Goal: Information Seeking & Learning: Check status

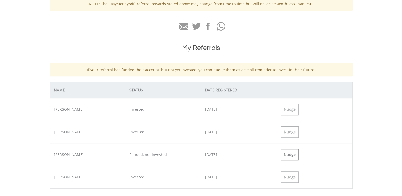
scroll to position [213, 0]
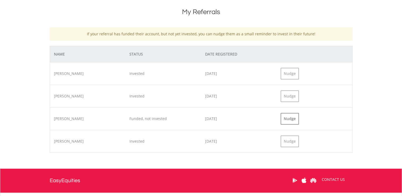
click at [91, 102] on div "johannes mkansi Invested 2022-05-25 Nudge" at bounding box center [201, 96] width 303 height 23
drag, startPoint x: 85, startPoint y: 94, endPoint x: 49, endPoint y: 97, distance: 36.2
click at [49, 97] on div "What is Refer and Earn? When a friend signs up using the referral link you gene…" at bounding box center [201, 31] width 311 height 254
drag, startPoint x: 49, startPoint y: 97, endPoint x: 71, endPoint y: 97, distance: 21.5
copy div "johannes mkansi"
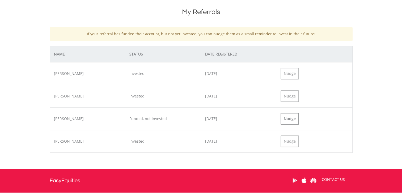
click at [88, 134] on div "Tsholofelo Gonyane Invested 2021-08-07 Nudge" at bounding box center [201, 141] width 303 height 23
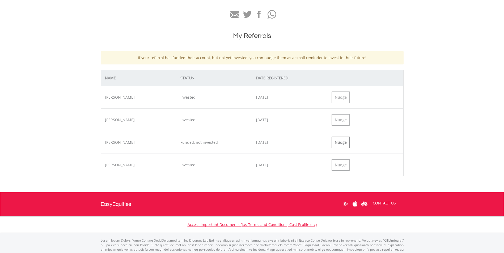
scroll to position [205, 0]
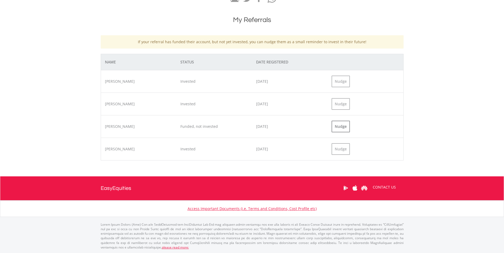
drag, startPoint x: 137, startPoint y: 103, endPoint x: 101, endPoint y: 107, distance: 36.6
click at [101, 107] on div "johannes mkansi Invested 2022-05-25 Nudge" at bounding box center [252, 104] width 303 height 23
drag, startPoint x: 101, startPoint y: 107, endPoint x: 111, endPoint y: 126, distance: 21.6
click at [111, 126] on div "Rossinah Makhubele" at bounding box center [139, 126] width 76 height 5
drag, startPoint x: 274, startPoint y: 149, endPoint x: 255, endPoint y: 147, distance: 19.0
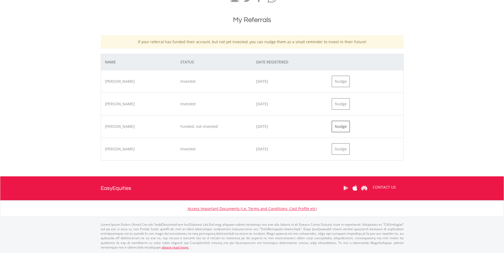
click at [255, 147] on div "2021-08-07" at bounding box center [290, 149] width 76 height 5
drag, startPoint x: 255, startPoint y: 147, endPoint x: 244, endPoint y: 104, distance: 44.1
click at [244, 104] on div "Invested" at bounding box center [214, 103] width 76 height 5
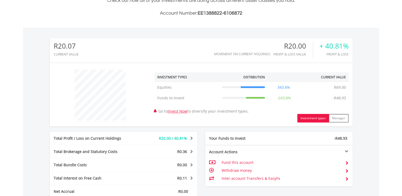
scroll to position [253, 0]
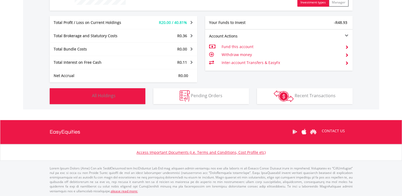
click at [107, 94] on span "All Holdings" at bounding box center [104, 96] width 24 height 6
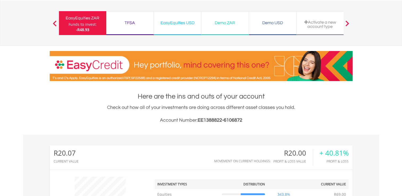
scroll to position [0, 0]
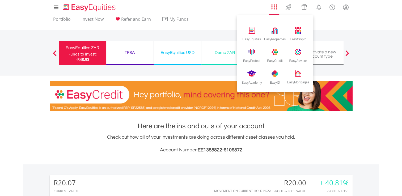
click at [274, 7] on img "AppsGrid" at bounding box center [274, 7] width 6 height 6
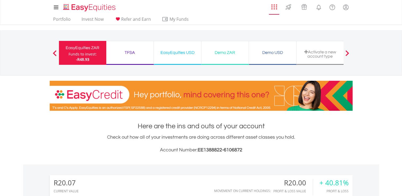
click at [274, 7] on img "AppsGrid" at bounding box center [274, 7] width 6 height 6
click at [103, 15] on ul "Portfolio Invest Now Refer and Earn My Funds Fund your accounts Withdraw Money …" at bounding box center [123, 20] width 146 height 10
click at [100, 18] on link "Invest Now" at bounding box center [92, 20] width 26 height 8
